Goal: Transaction & Acquisition: Purchase product/service

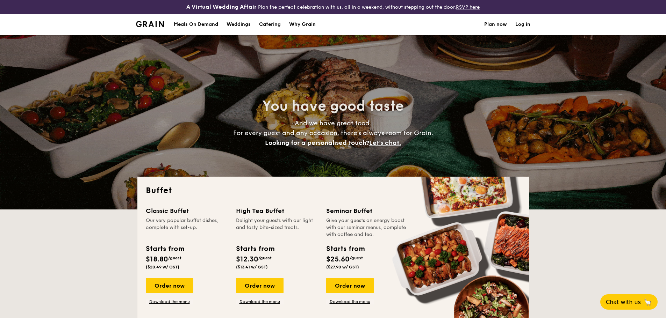
select select
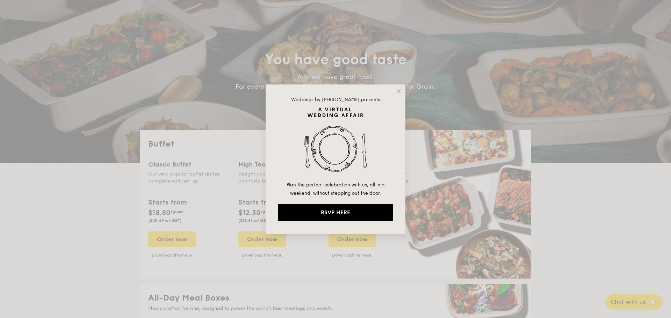
click at [398, 92] on icon at bounding box center [399, 91] width 4 height 4
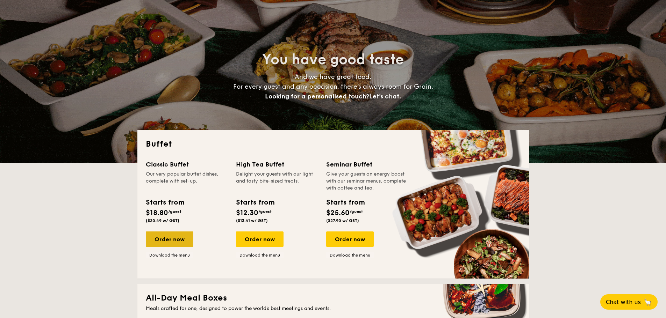
click at [183, 236] on div "Order now" at bounding box center [170, 239] width 48 height 15
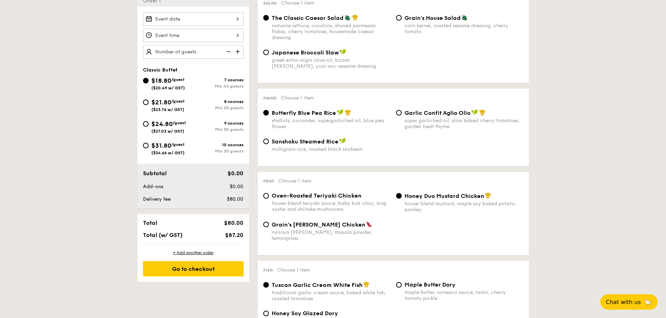
scroll to position [233, 0]
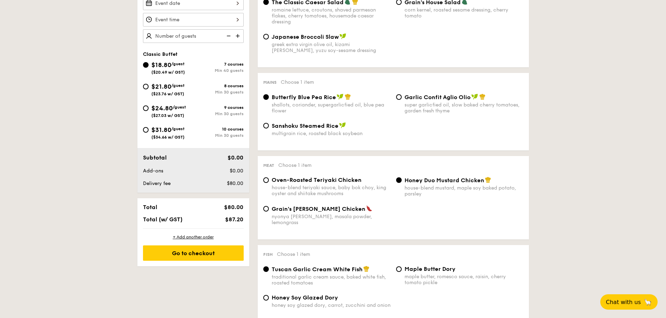
click at [416, 100] on span "Garlic Confit Aglio Olio" at bounding box center [437, 97] width 66 height 7
click at [402, 100] on input "Garlic Confit Aglio Olio super garlicfied oil, slow baked cherry tomatoes, gard…" at bounding box center [399, 97] width 6 height 6
radio input "true"
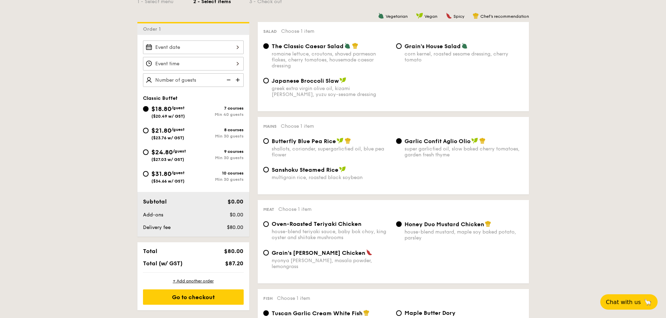
scroll to position [186, 0]
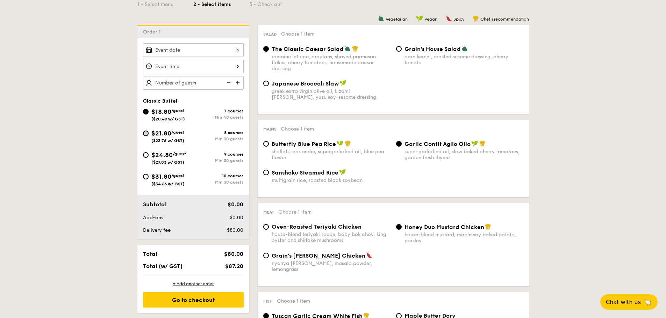
click at [145, 133] on input "$21.80 /guest ($23.76 w/ GST) 8 courses Min 30 guests" at bounding box center [146, 134] width 6 height 6
radio input "true"
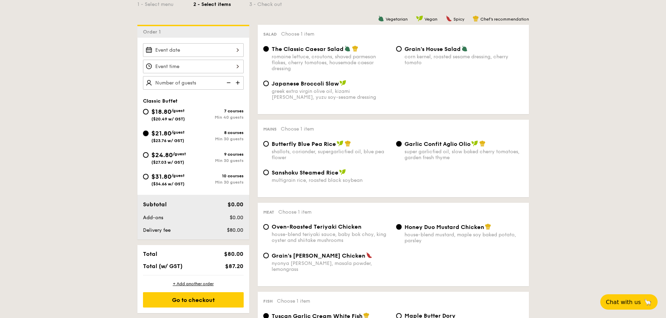
radio input "true"
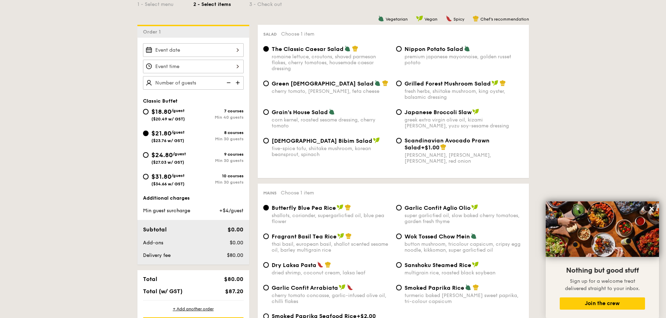
click at [301, 113] on span "Grain's House Salad" at bounding box center [300, 112] width 56 height 7
click at [269, 113] on input "Grain's House Salad corn kernel, roasted sesame dressing, cherry tomato" at bounding box center [266, 112] width 6 height 6
radio input "true"
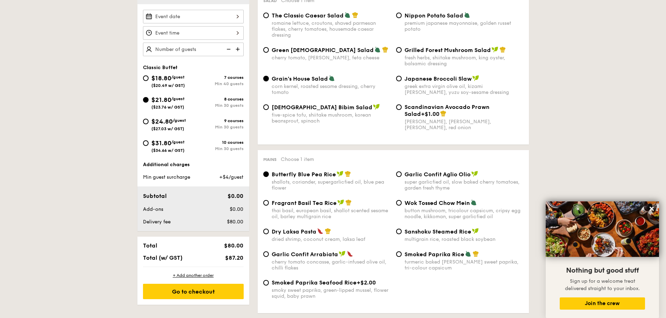
scroll to position [280, 0]
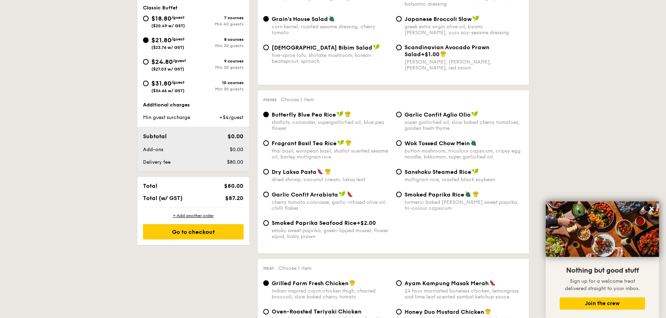
click at [443, 114] on span "Garlic Confit Aglio Olio" at bounding box center [437, 115] width 66 height 7
click at [402, 114] on input "Garlic Confit Aglio Olio super garlicfied oil, slow baked cherry tomatoes, gard…" at bounding box center [399, 115] width 6 height 6
radio input "true"
click at [306, 170] on span "Dry Laksa Pasta" at bounding box center [294, 172] width 45 height 7
click at [269, 170] on input "Dry Laksa Pasta dried shrimp, coconut cream, laksa leaf" at bounding box center [266, 172] width 6 height 6
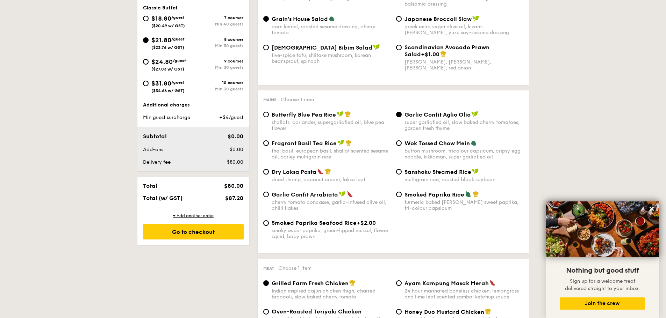
radio input "true"
click at [428, 117] on span "Garlic Confit Aglio Olio" at bounding box center [437, 115] width 66 height 7
click at [402, 117] on input "Garlic Confit Aglio Olio super garlicfied oil, slow baked cherry tomatoes, gard…" at bounding box center [399, 115] width 6 height 6
radio input "true"
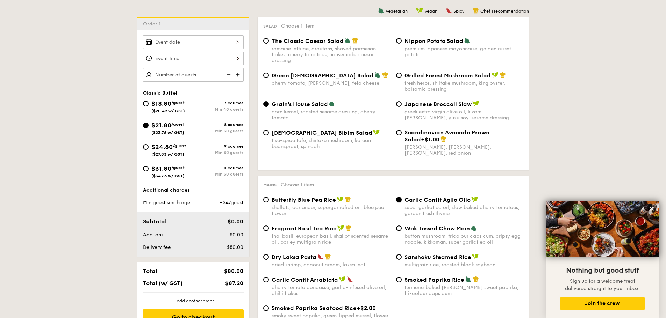
scroll to position [186, 0]
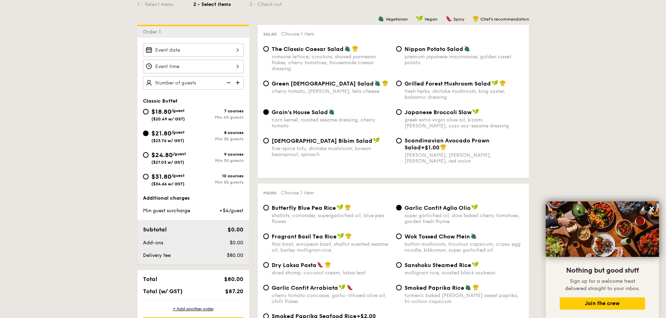
click at [239, 81] on img at bounding box center [238, 82] width 10 height 13
click at [241, 87] on img at bounding box center [238, 82] width 10 height 13
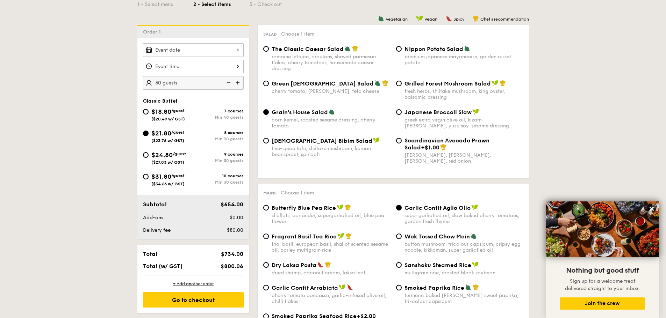
click at [241, 84] on img at bounding box center [238, 82] width 10 height 13
click at [239, 84] on img at bounding box center [238, 82] width 10 height 13
click at [231, 85] on img at bounding box center [228, 82] width 10 height 13
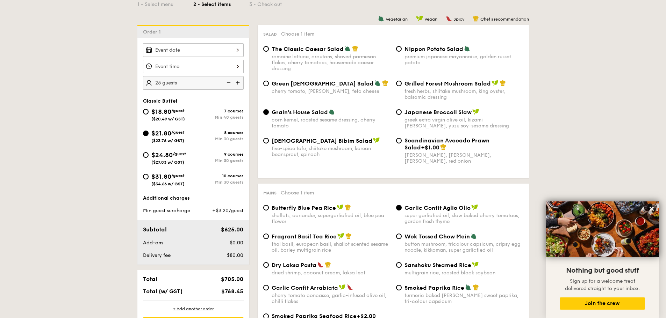
click at [231, 85] on img at bounding box center [228, 82] width 10 height 13
type input "20 guests"
click at [231, 85] on img at bounding box center [228, 82] width 10 height 13
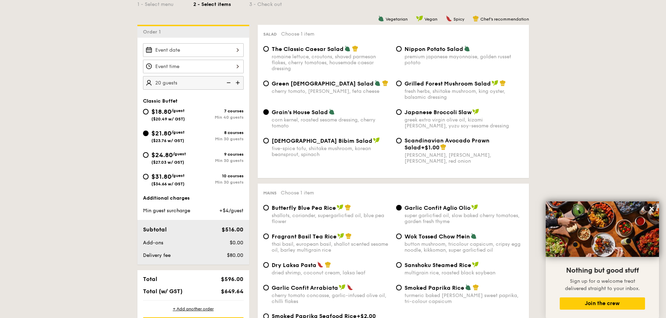
click at [231, 85] on img at bounding box center [228, 82] width 10 height 13
click at [171, 114] on span "$18.80" at bounding box center [161, 112] width 20 height 8
click at [149, 114] on input "$18.80 /guest ($20.49 w/ GST) 7 courses Min 40 guests" at bounding box center [146, 112] width 6 height 6
radio input "true"
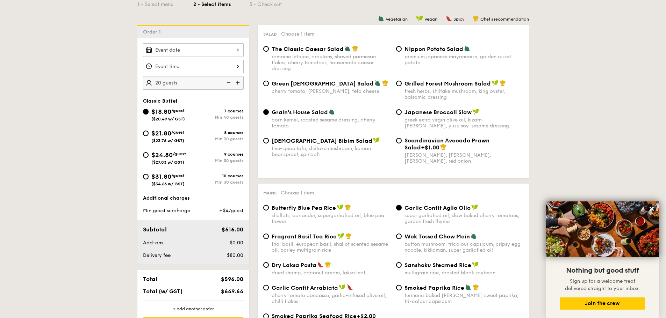
radio input "true"
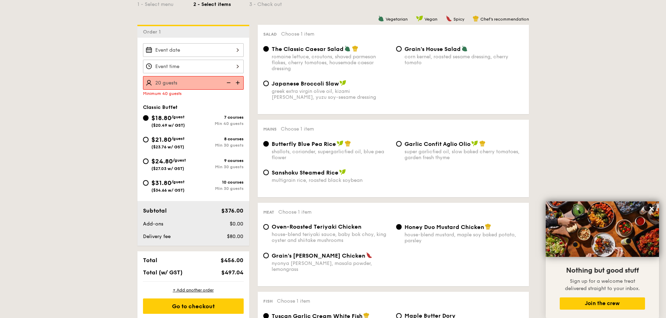
click at [172, 128] on div "$18.80 /guest ($20.49 w/ GST) 7 courses Min 40 guests" at bounding box center [193, 122] width 106 height 19
click at [159, 142] on span "$21.80" at bounding box center [161, 140] width 20 height 8
click at [149, 142] on input "$21.80 /guest ($23.76 w/ GST) 8 courses Min 30 guests" at bounding box center [146, 140] width 6 height 6
radio input "true"
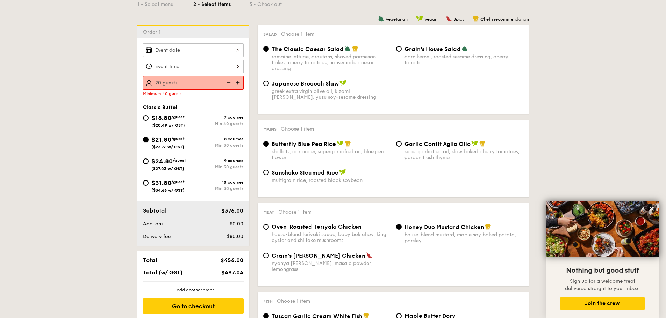
radio input "true"
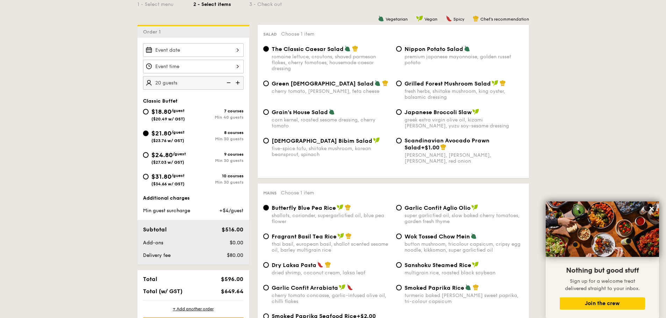
click at [181, 112] on span "/guest" at bounding box center [177, 110] width 13 height 5
click at [149, 112] on input "$18.80 /guest ($20.49 w/ GST) 7 courses Min 40 guests" at bounding box center [146, 112] width 6 height 6
radio input "true"
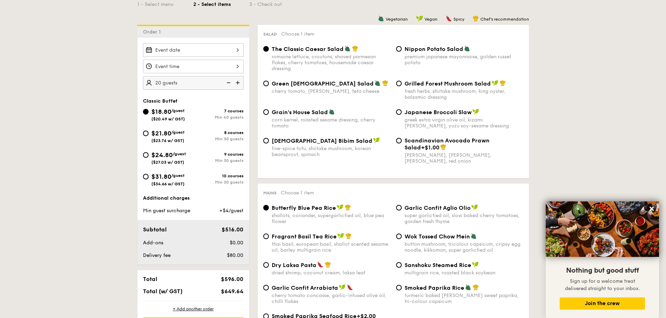
radio input "true"
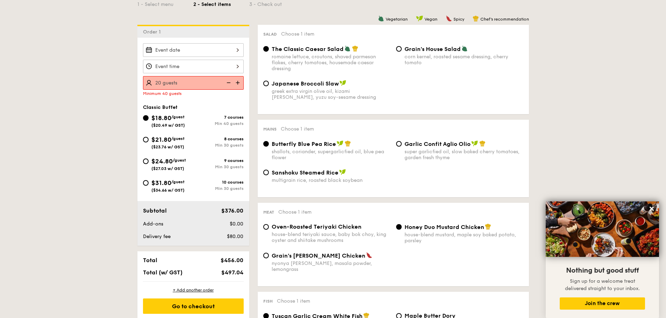
click at [241, 85] on img at bounding box center [238, 82] width 10 height 13
type input "40 guests"
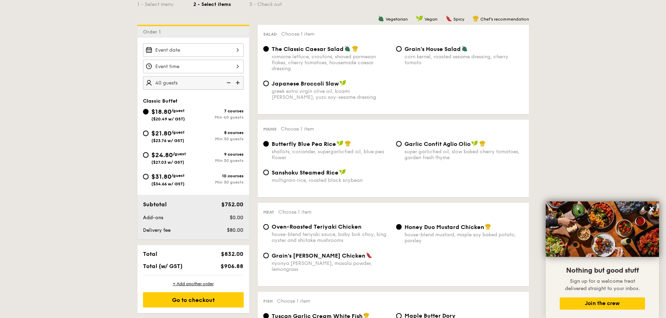
click at [176, 135] on span "/guest" at bounding box center [177, 132] width 13 height 5
click at [149, 135] on input "$21.80 /guest ($23.76 w/ GST) 8 courses Min 30 guests" at bounding box center [146, 134] width 6 height 6
radio input "true"
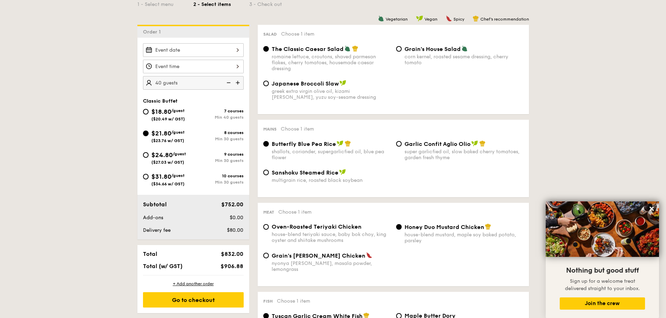
radio input "true"
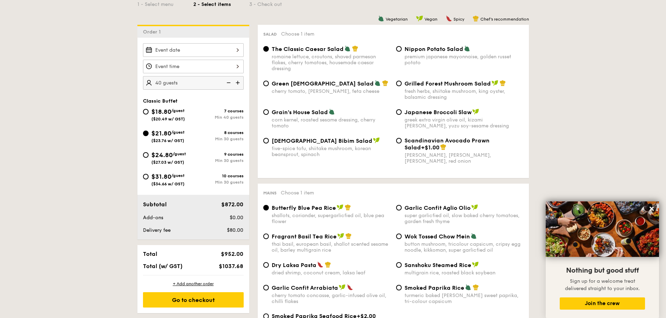
click at [171, 114] on span "$18.80" at bounding box center [161, 112] width 20 height 8
click at [149, 114] on input "$18.80 /guest ($20.49 w/ GST) 7 courses Min 40 guests" at bounding box center [146, 112] width 6 height 6
radio input "true"
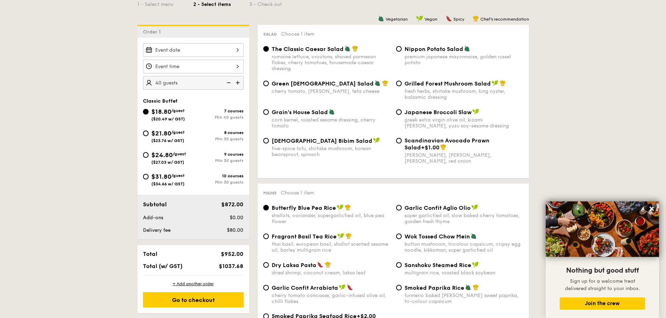
radio input "true"
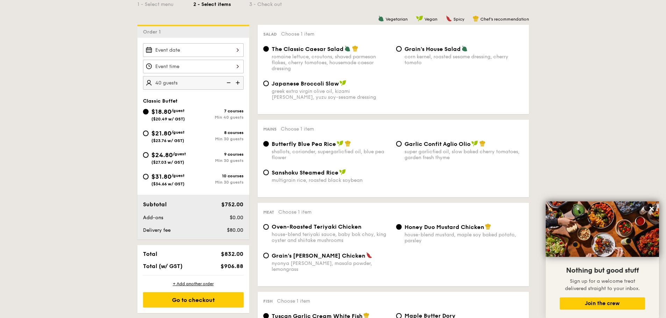
click at [171, 136] on span "$21.80" at bounding box center [161, 134] width 20 height 8
click at [149, 136] on input "$21.80 /guest ($23.76 w/ GST) 8 courses Min 30 guests" at bounding box center [146, 134] width 6 height 6
radio input "true"
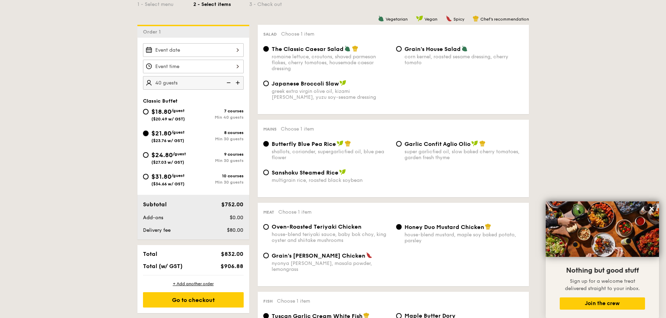
radio input "true"
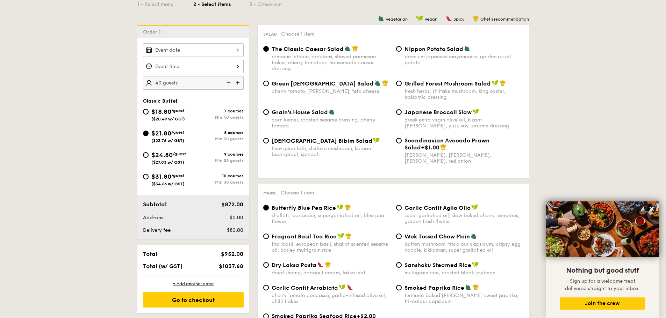
click at [226, 85] on img at bounding box center [228, 82] width 10 height 13
click at [227, 85] on img at bounding box center [228, 82] width 10 height 13
type input "30 guests"
click at [174, 120] on span "($20.49 w/ GST)" at bounding box center [168, 119] width 34 height 5
click at [149, 115] on input "$18.80 /guest ($20.49 w/ GST) 7 courses Min 40 guests" at bounding box center [146, 112] width 6 height 6
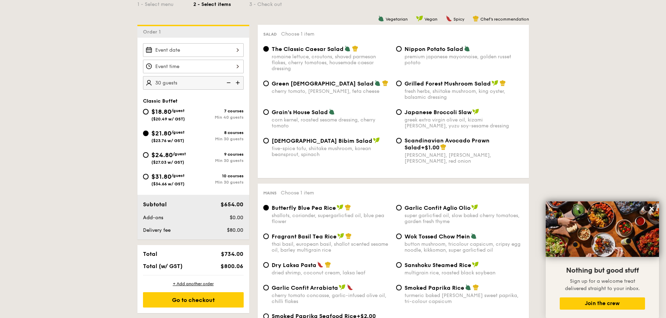
radio input "true"
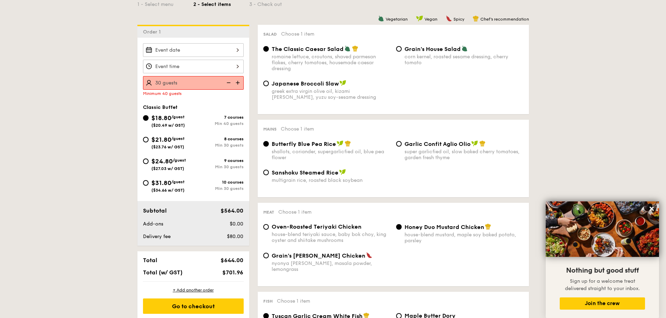
click at [237, 86] on img at bounding box center [238, 82] width 10 height 13
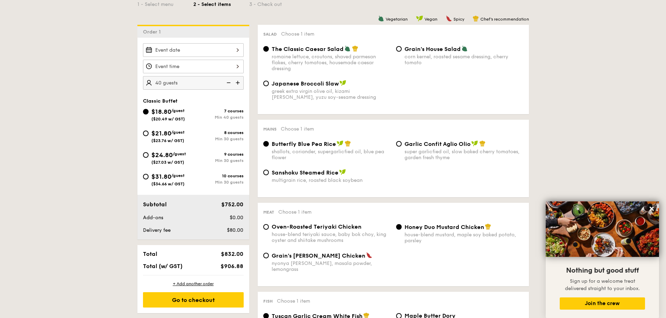
click at [237, 86] on img at bounding box center [238, 82] width 10 height 13
click at [227, 86] on img at bounding box center [228, 82] width 10 height 13
type input "40 guests"
click at [178, 141] on span "($23.76 w/ GST)" at bounding box center [167, 140] width 33 height 5
click at [149, 136] on input "$21.80 /guest ($23.76 w/ GST) 8 courses Min 30 guests" at bounding box center [146, 134] width 6 height 6
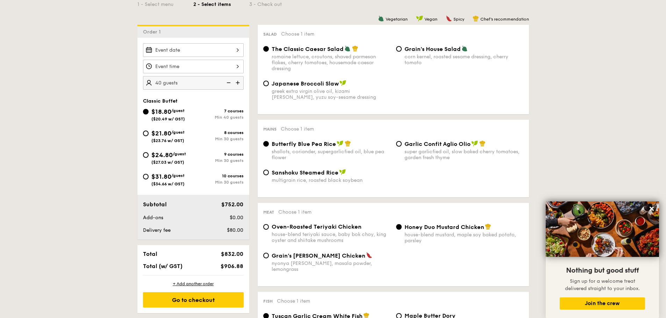
radio input "true"
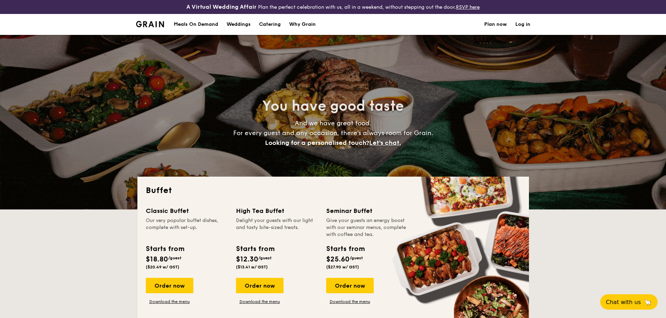
select select
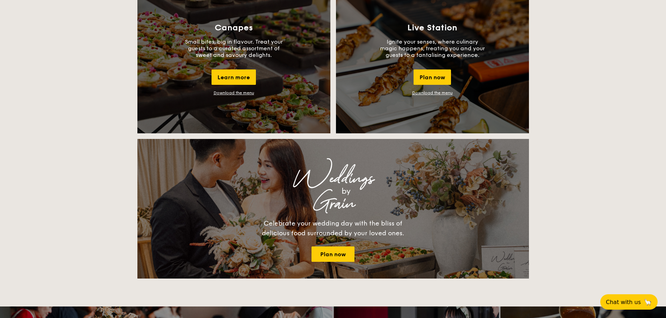
scroll to position [653, 0]
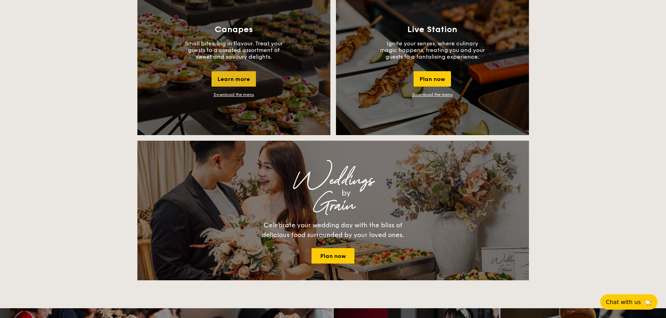
click at [245, 79] on div "Learn more" at bounding box center [233, 78] width 44 height 15
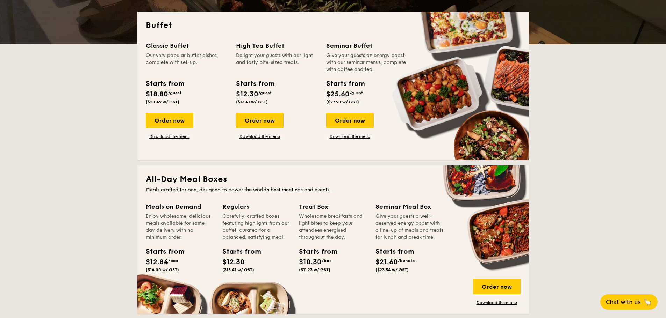
scroll to position [46, 0]
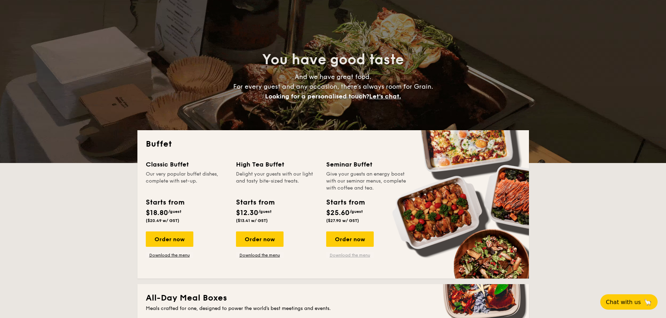
click at [357, 258] on link "Download the menu" at bounding box center [350, 256] width 48 height 6
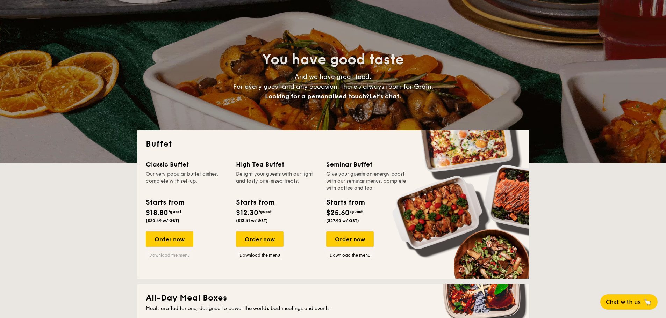
click at [185, 257] on link "Download the menu" at bounding box center [170, 256] width 48 height 6
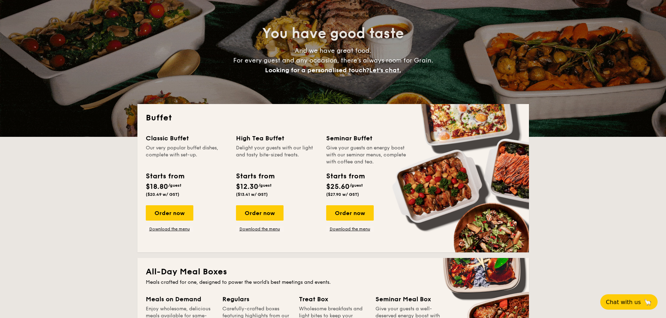
scroll to position [93, 0]
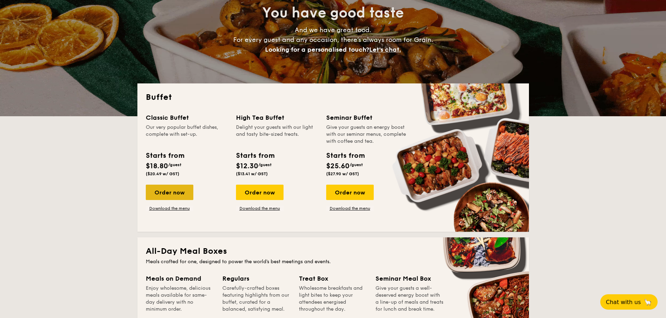
click at [181, 194] on div "Order now" at bounding box center [170, 192] width 48 height 15
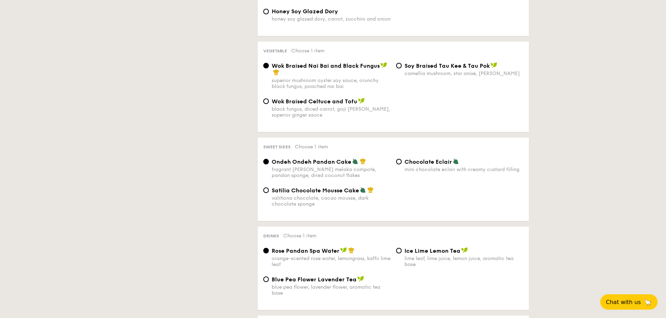
scroll to position [699, 0]
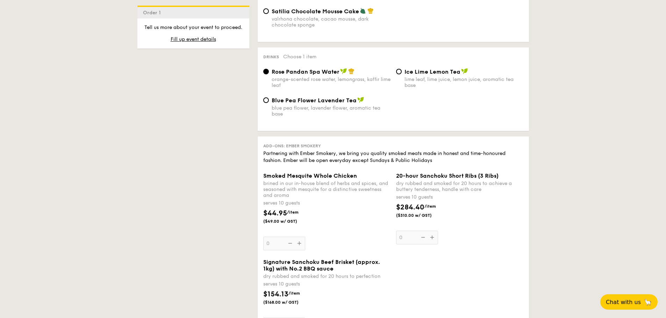
select select
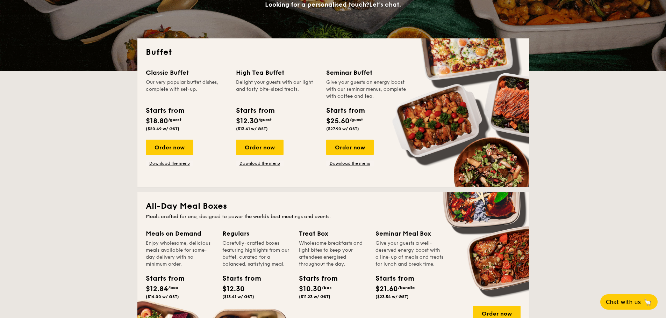
scroll to position [154, 0]
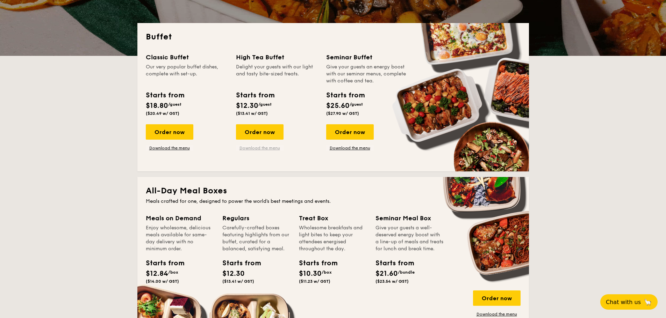
click at [270, 147] on link "Download the menu" at bounding box center [260, 148] width 48 height 6
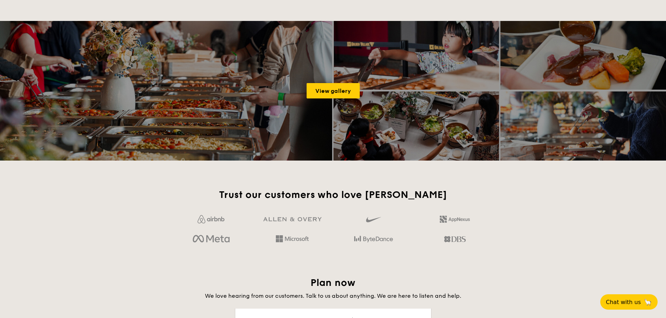
scroll to position [946, 0]
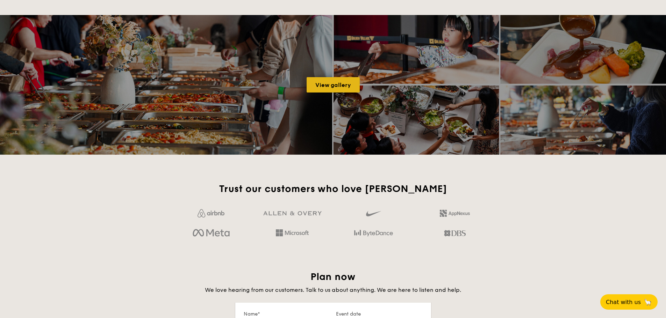
click at [350, 88] on link "View gallery" at bounding box center [333, 84] width 53 height 15
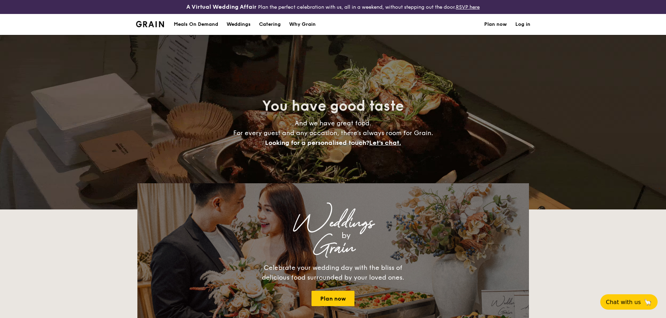
select select
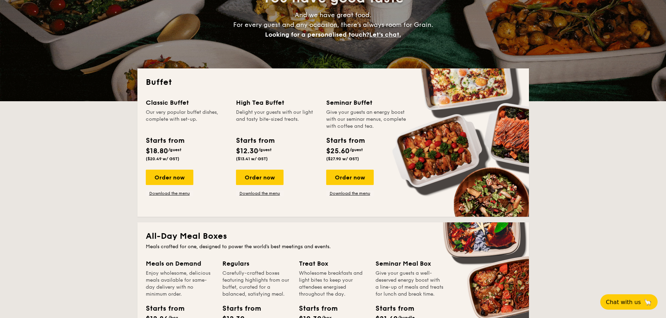
scroll to position [46, 0]
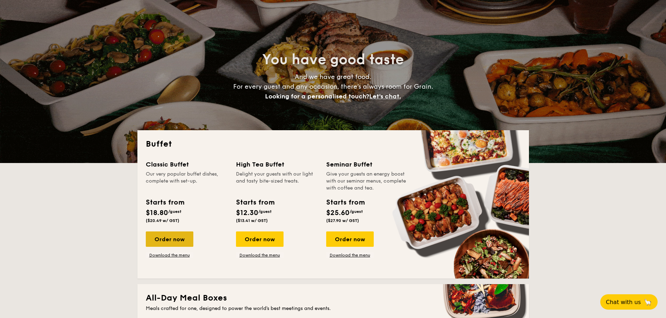
click at [174, 235] on div "Order now" at bounding box center [170, 239] width 48 height 15
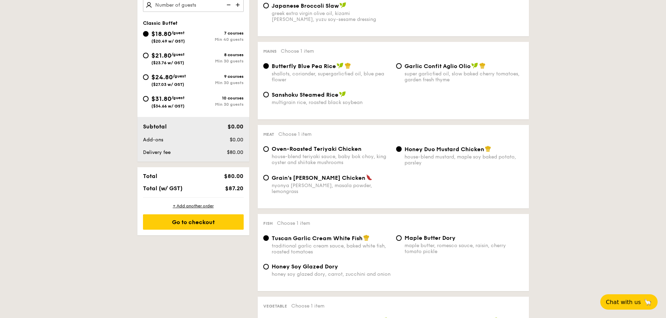
scroll to position [186, 0]
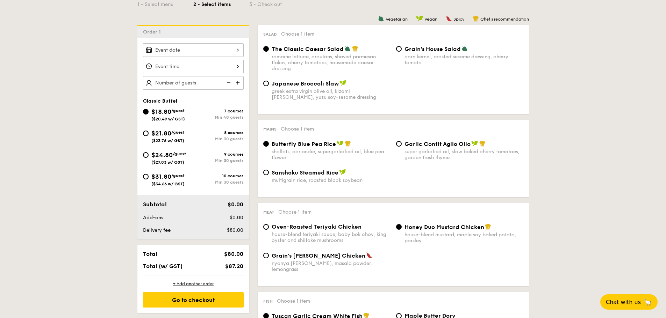
click at [238, 85] on img at bounding box center [238, 82] width 10 height 13
type input "40 guests"
click at [231, 85] on img at bounding box center [228, 82] width 10 height 13
click at [231, 81] on img at bounding box center [228, 82] width 10 height 13
click at [229, 81] on img at bounding box center [228, 82] width 10 height 13
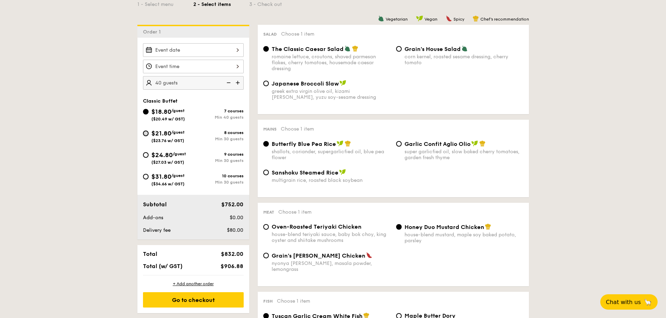
click at [145, 132] on input "$21.80 /guest ($23.76 w/ GST) 8 courses Min 30 guests" at bounding box center [146, 134] width 6 height 6
radio input "true"
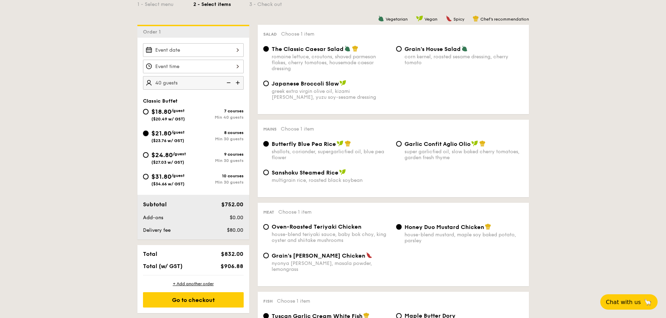
radio input "true"
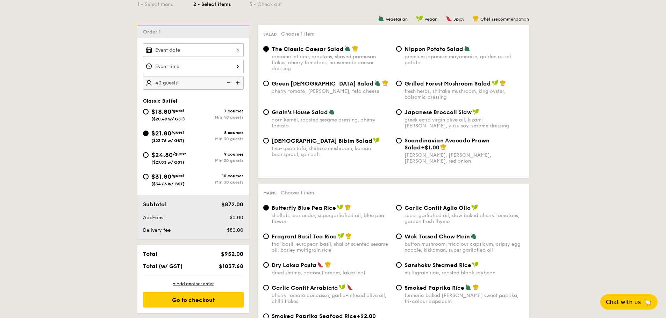
click at [228, 81] on img at bounding box center [228, 82] width 10 height 13
type input "30 guests"
click at [211, 300] on div "Go to checkout" at bounding box center [193, 300] width 101 height 15
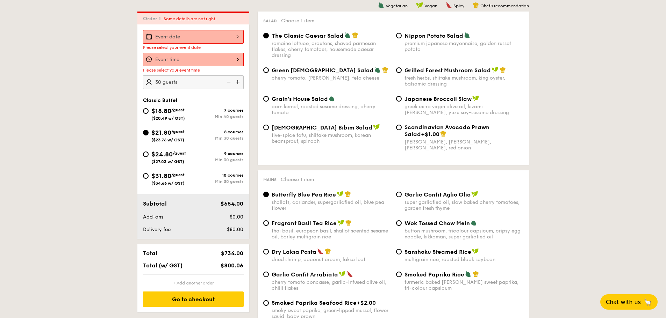
scroll to position [201, 0]
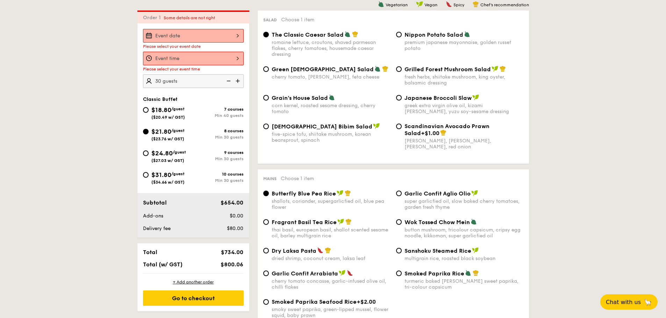
click at [203, 41] on div at bounding box center [193, 36] width 101 height 14
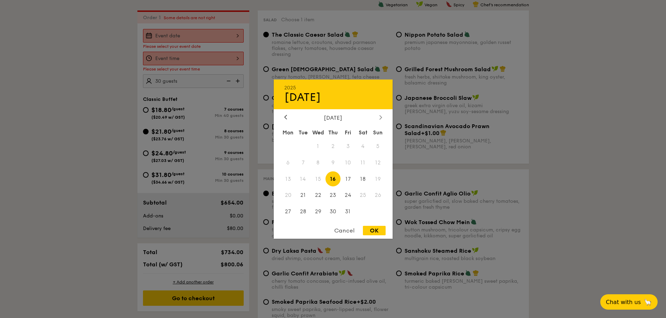
click at [380, 119] on icon at bounding box center [380, 117] width 2 height 4
click at [288, 118] on div at bounding box center [285, 117] width 6 height 7
click at [363, 196] on span "22" at bounding box center [362, 195] width 15 height 15
click at [375, 228] on div "OK" at bounding box center [374, 230] width 23 height 9
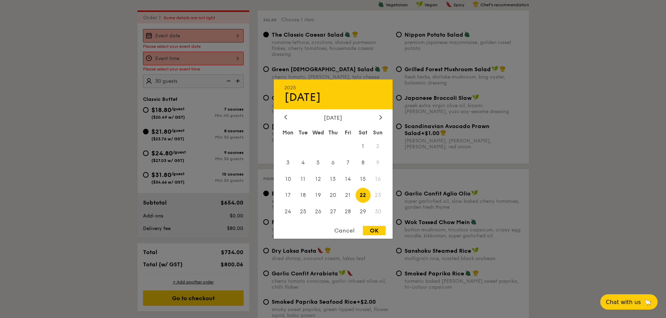
type input "Nov 22, 2025"
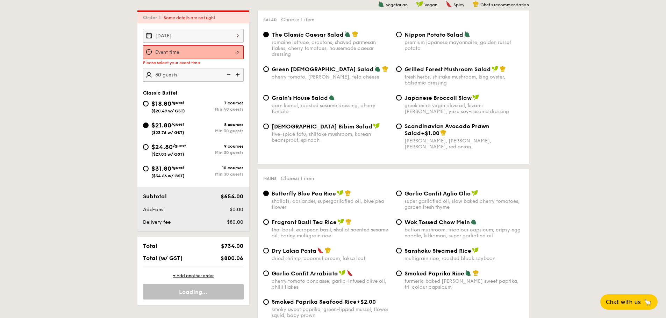
click at [219, 63] on div "Please select your event time" at bounding box center [193, 62] width 101 height 5
click at [222, 58] on div at bounding box center [193, 52] width 101 height 14
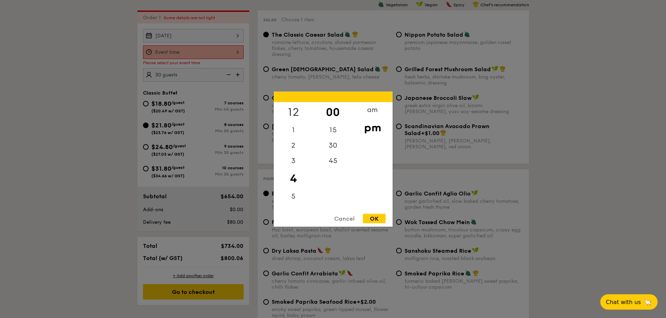
click at [294, 108] on div "12" at bounding box center [293, 112] width 39 height 20
click at [374, 223] on div "OK" at bounding box center [374, 218] width 23 height 9
type input "12:00PM"
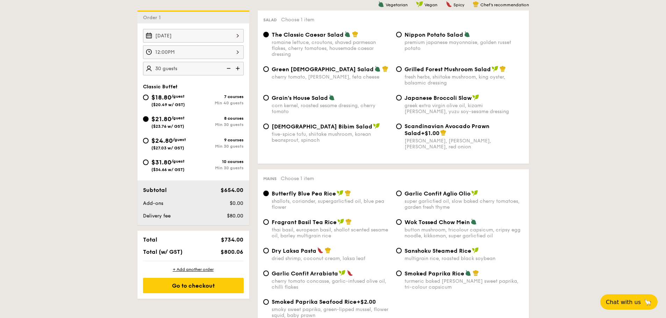
click at [228, 288] on div "Go to checkout" at bounding box center [193, 285] width 101 height 15
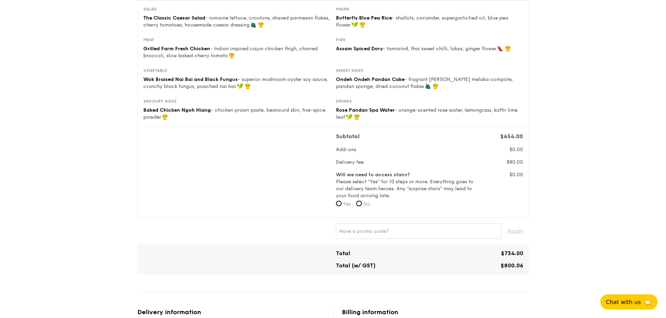
scroll to position [140, 0]
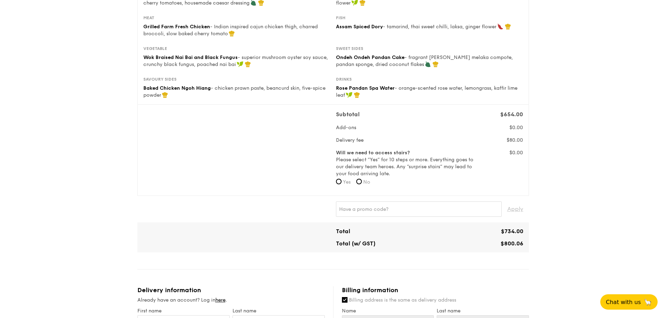
click at [368, 184] on span "No" at bounding box center [366, 182] width 7 height 6
click at [362, 184] on input "No" at bounding box center [359, 182] width 6 height 6
radio input "true"
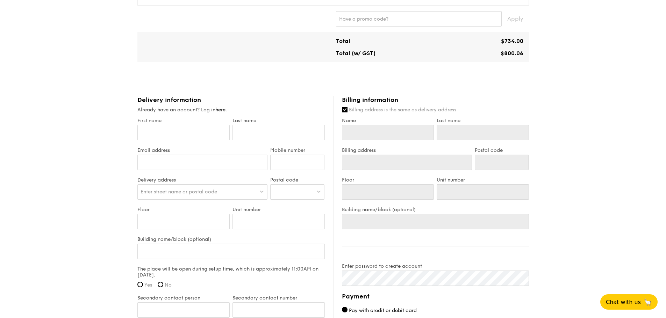
scroll to position [507, 0]
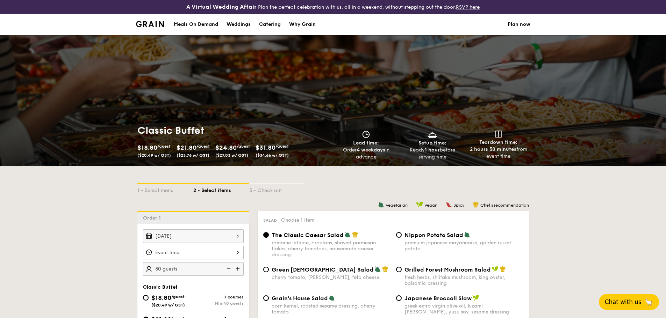
click at [636, 303] on span "Chat with us" at bounding box center [623, 302] width 37 height 7
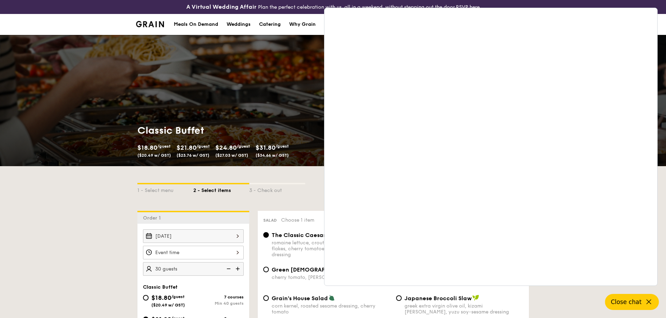
click at [651, 301] on icon at bounding box center [649, 302] width 8 height 8
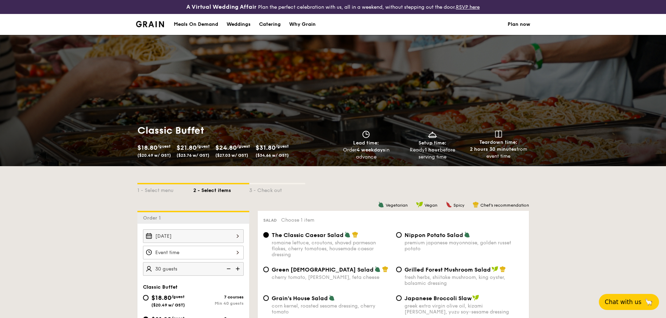
click at [635, 299] on span "Chat with us" at bounding box center [623, 302] width 37 height 7
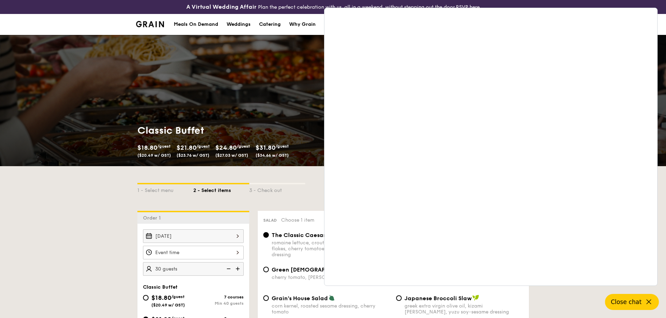
click at [652, 303] on button "Close chat" at bounding box center [632, 302] width 54 height 16
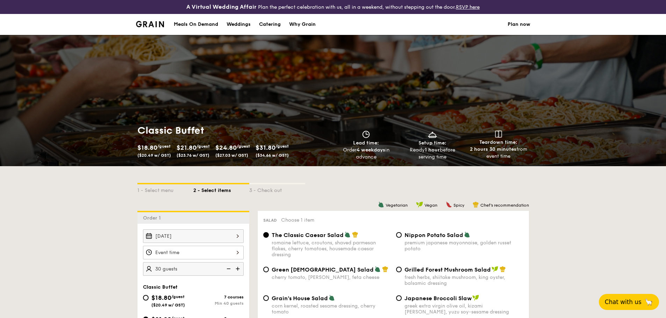
click at [618, 303] on span "Chat with us" at bounding box center [623, 302] width 37 height 7
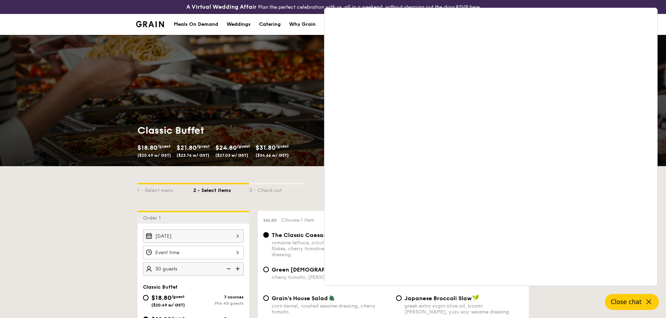
click at [649, 303] on icon at bounding box center [649, 302] width 8 height 8
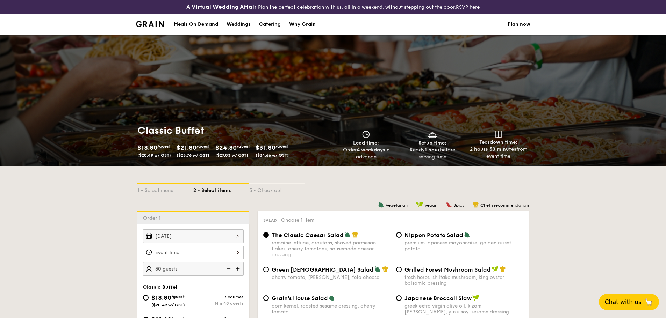
click at [624, 301] on span "Chat with us" at bounding box center [623, 302] width 37 height 7
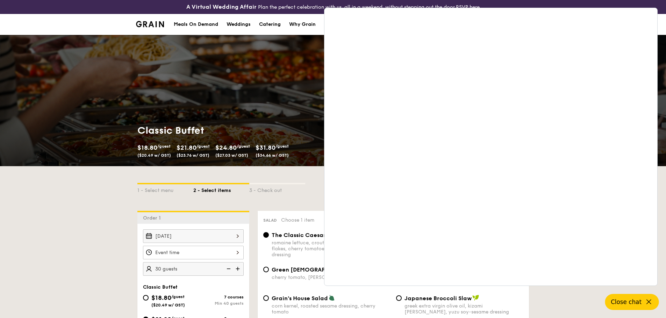
click at [638, 305] on span "Close chat" at bounding box center [626, 302] width 31 height 7
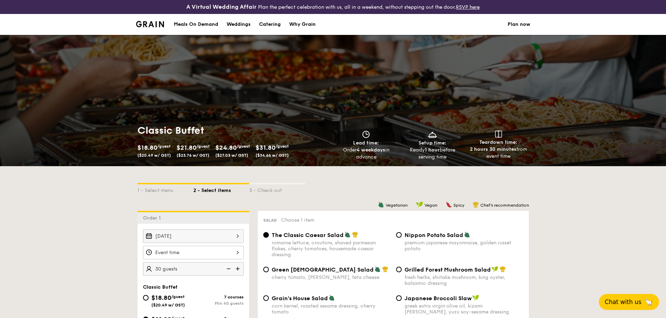
click at [197, 20] on div "Meals On Demand" at bounding box center [196, 24] width 44 height 21
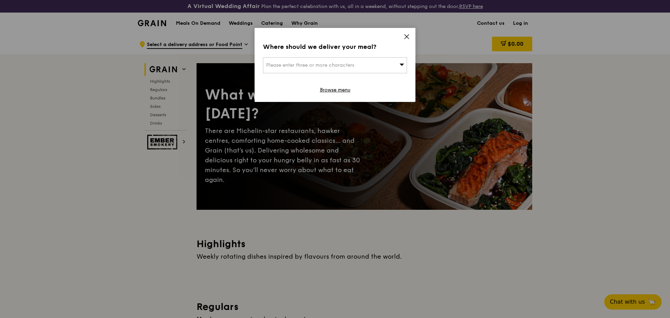
click at [405, 36] on icon at bounding box center [406, 37] width 4 height 4
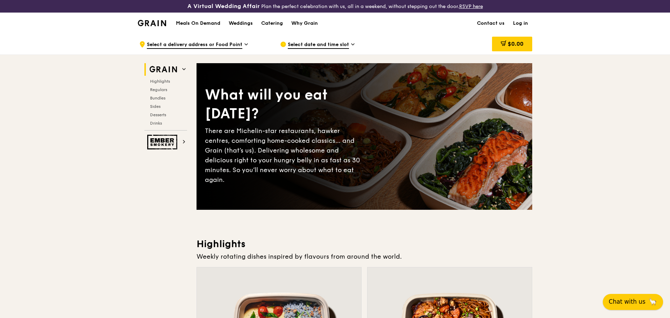
click at [630, 304] on span "Chat with us" at bounding box center [627, 302] width 37 height 9
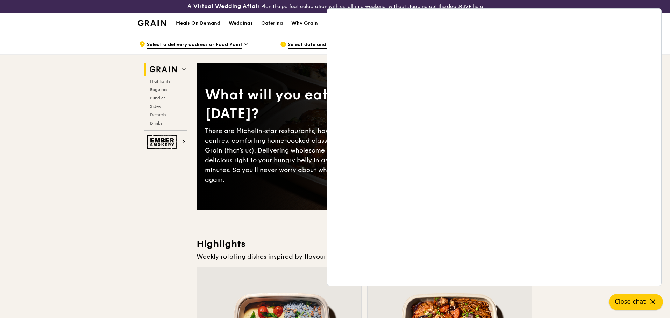
click at [651, 303] on icon at bounding box center [652, 302] width 8 height 8
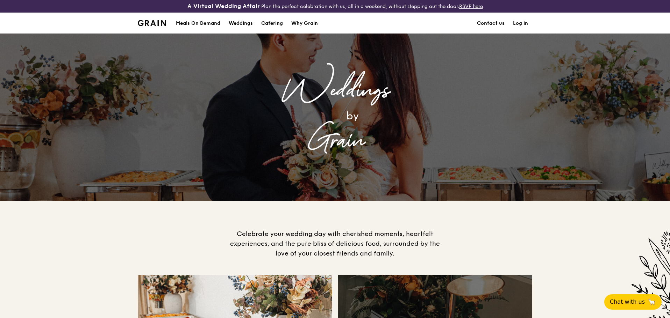
click at [285, 23] on link "Catering" at bounding box center [272, 23] width 30 height 21
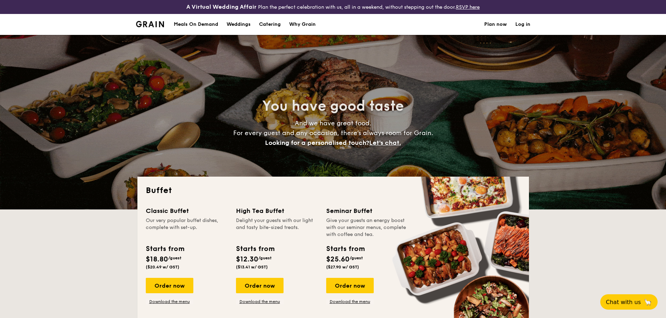
select select
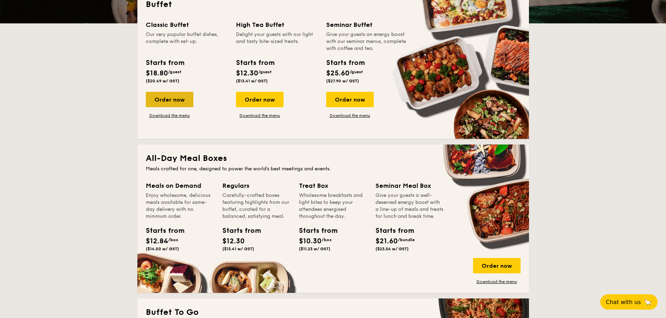
click at [181, 103] on div "Order now" at bounding box center [170, 99] width 48 height 15
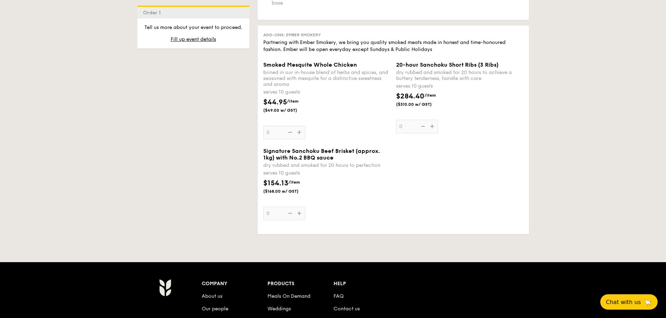
scroll to position [955, 0]
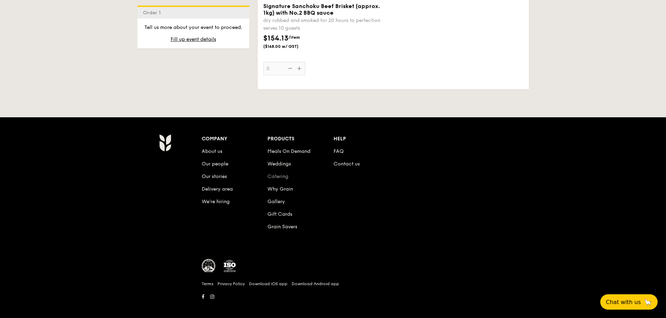
click at [282, 174] on link "Catering" at bounding box center [277, 177] width 21 height 6
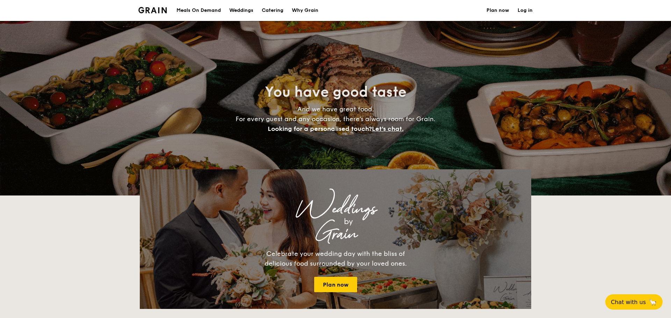
select select
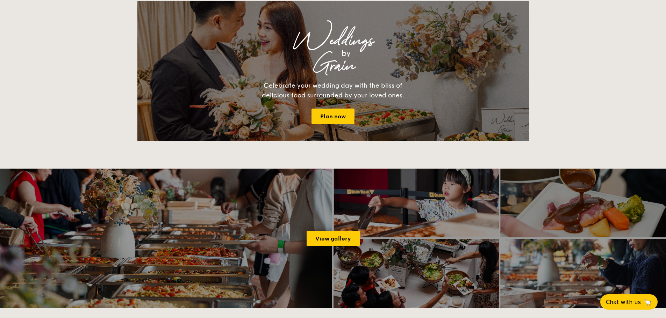
scroll to position [885, 0]
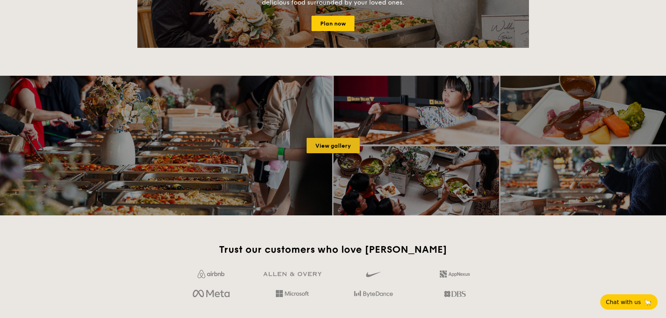
click at [316, 144] on link "View gallery" at bounding box center [333, 145] width 53 height 15
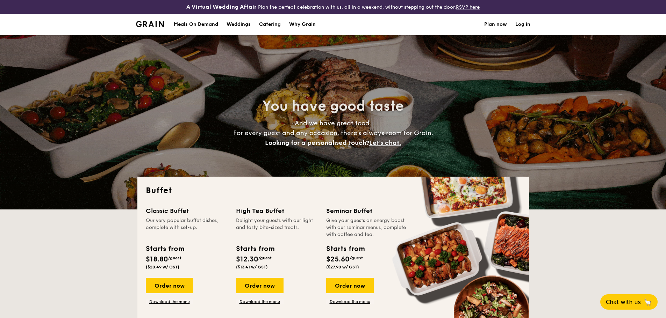
select select
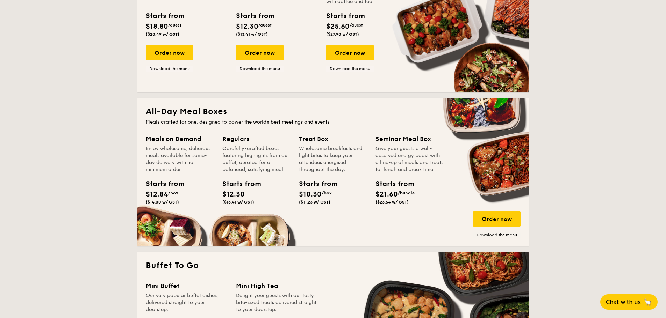
scroll to position [46, 0]
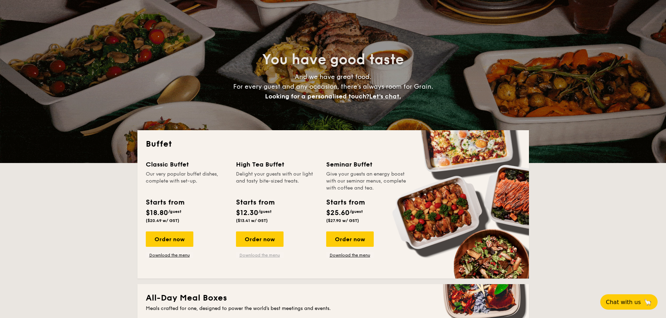
click at [265, 256] on link "Download the menu" at bounding box center [260, 256] width 48 height 6
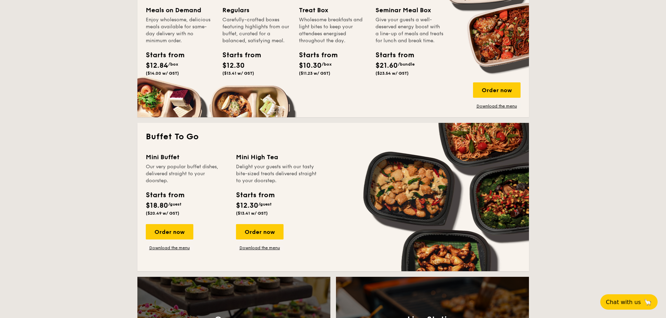
scroll to position [373, 0]
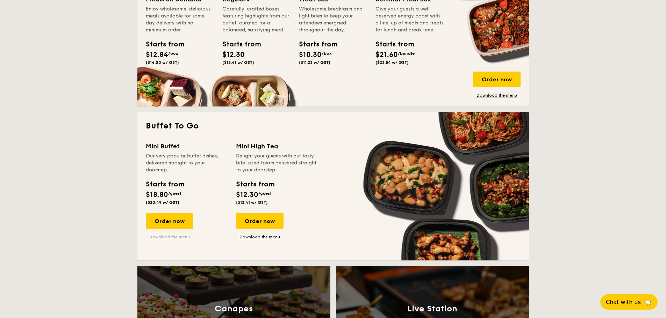
click at [180, 238] on link "Download the menu" at bounding box center [170, 238] width 48 height 6
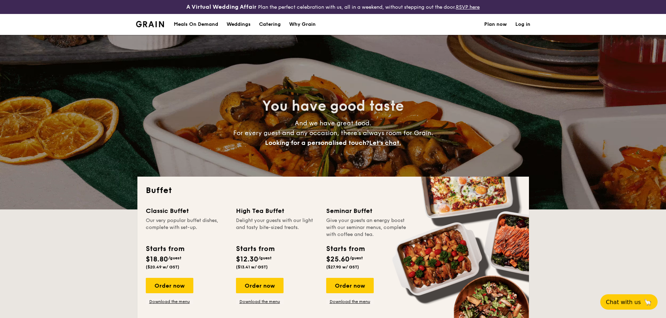
scroll to position [46, 0]
